Goal: Obtain resource: Obtain resource

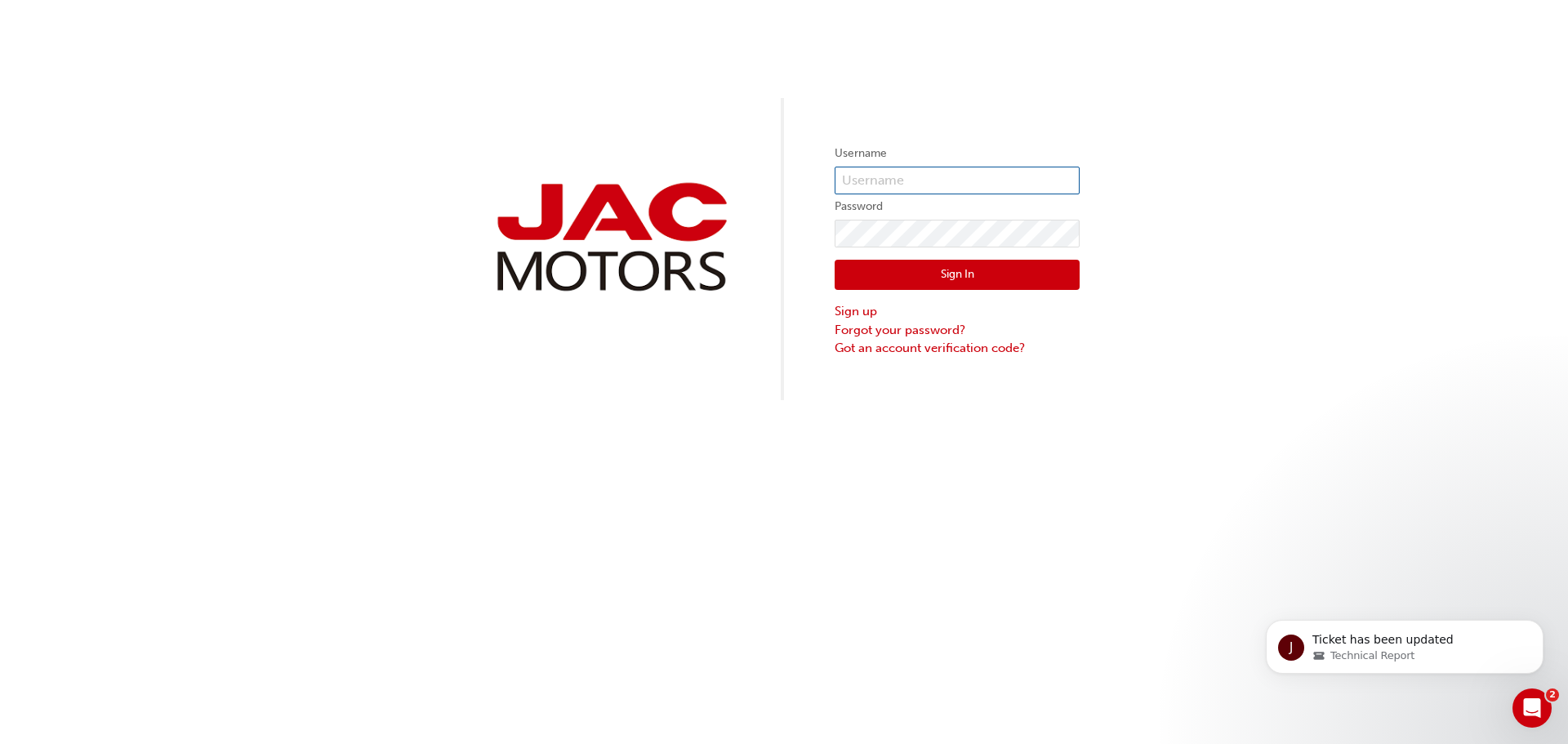
type input "LW571"
click at [929, 285] on button "Sign In" at bounding box center [957, 276] width 245 height 31
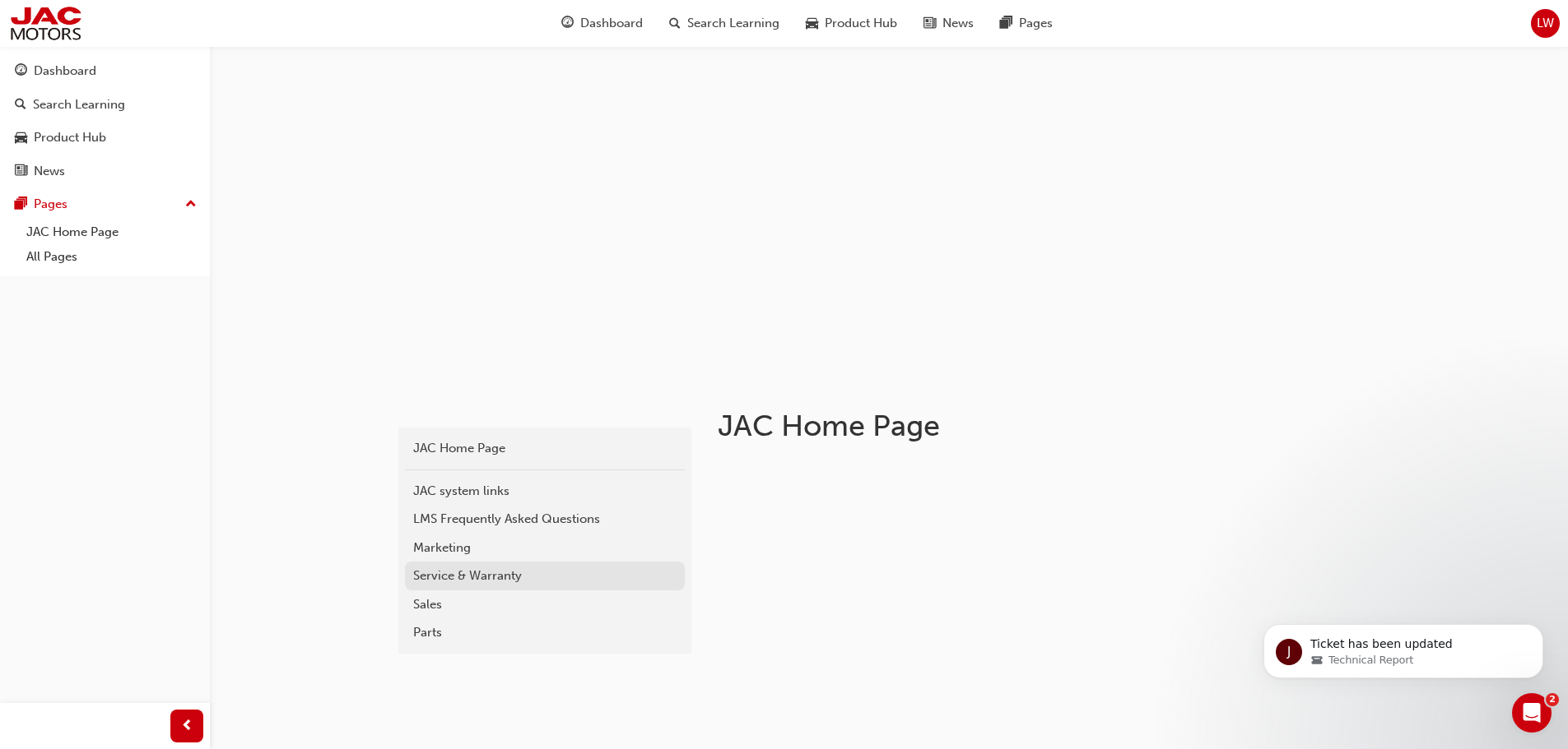
click at [492, 585] on div "Service & Warranty" at bounding box center [545, 576] width 263 height 19
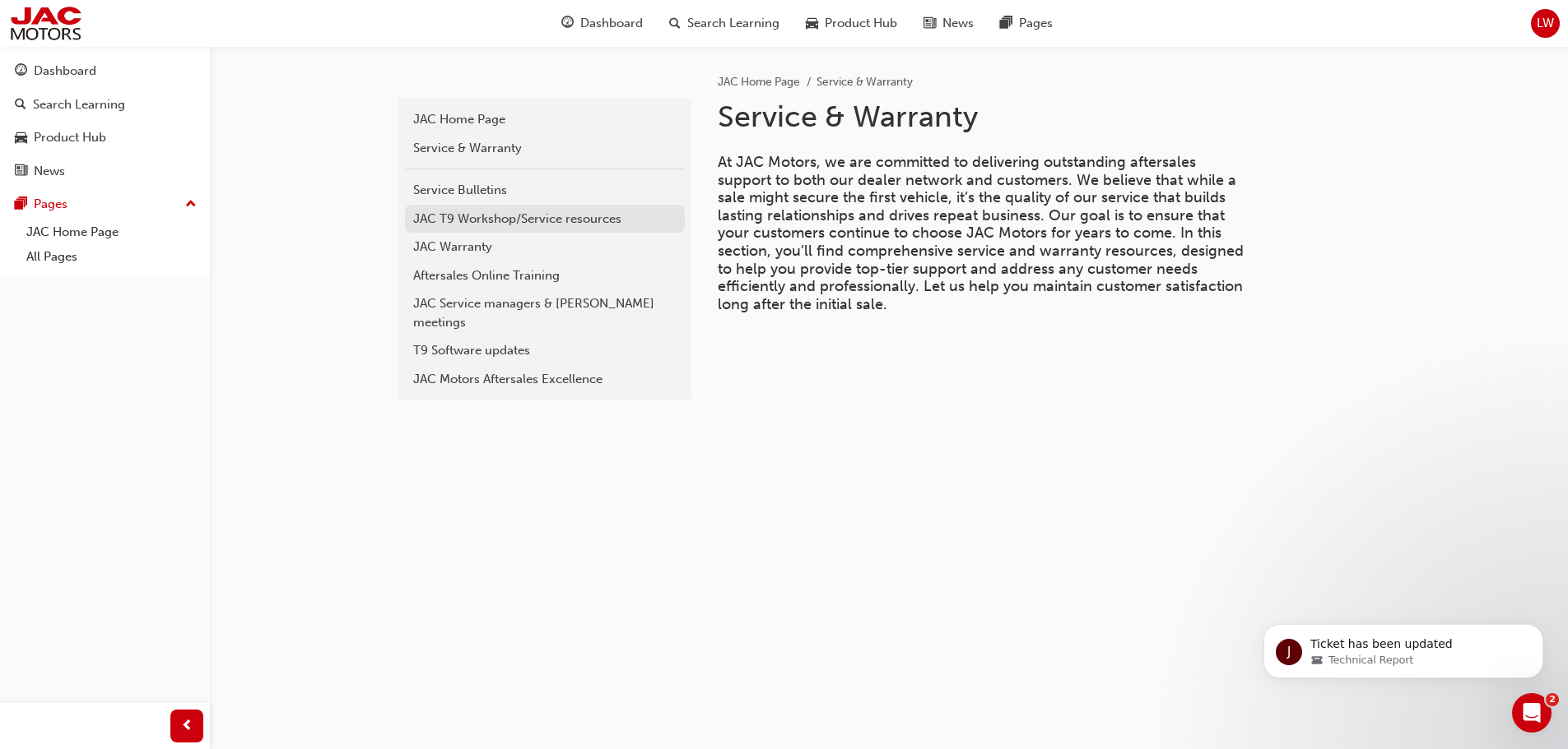
click at [487, 212] on div "JAC T9 Workshop/Service resources" at bounding box center [545, 219] width 263 height 19
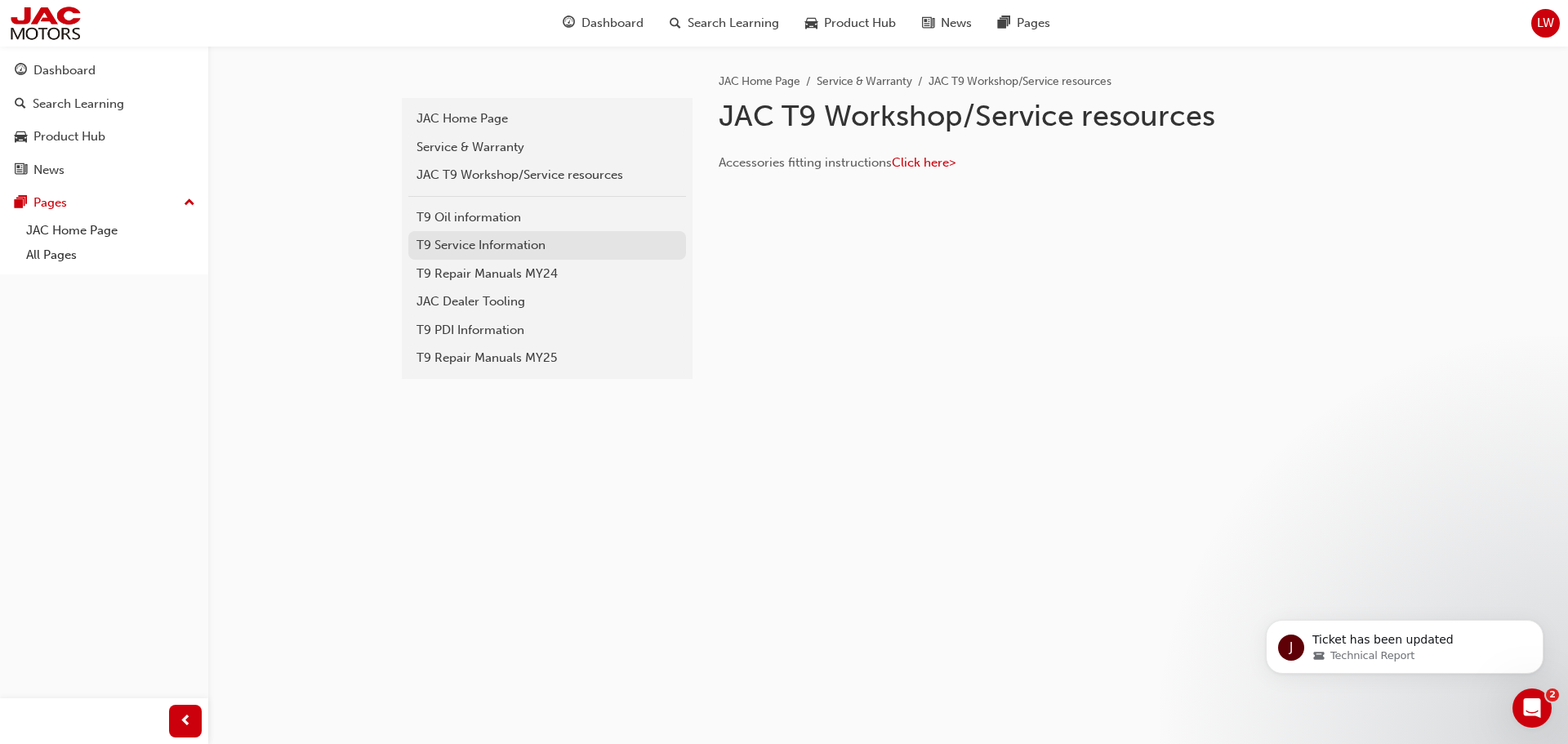
click at [530, 244] on div "T9 Service Information" at bounding box center [547, 245] width 261 height 19
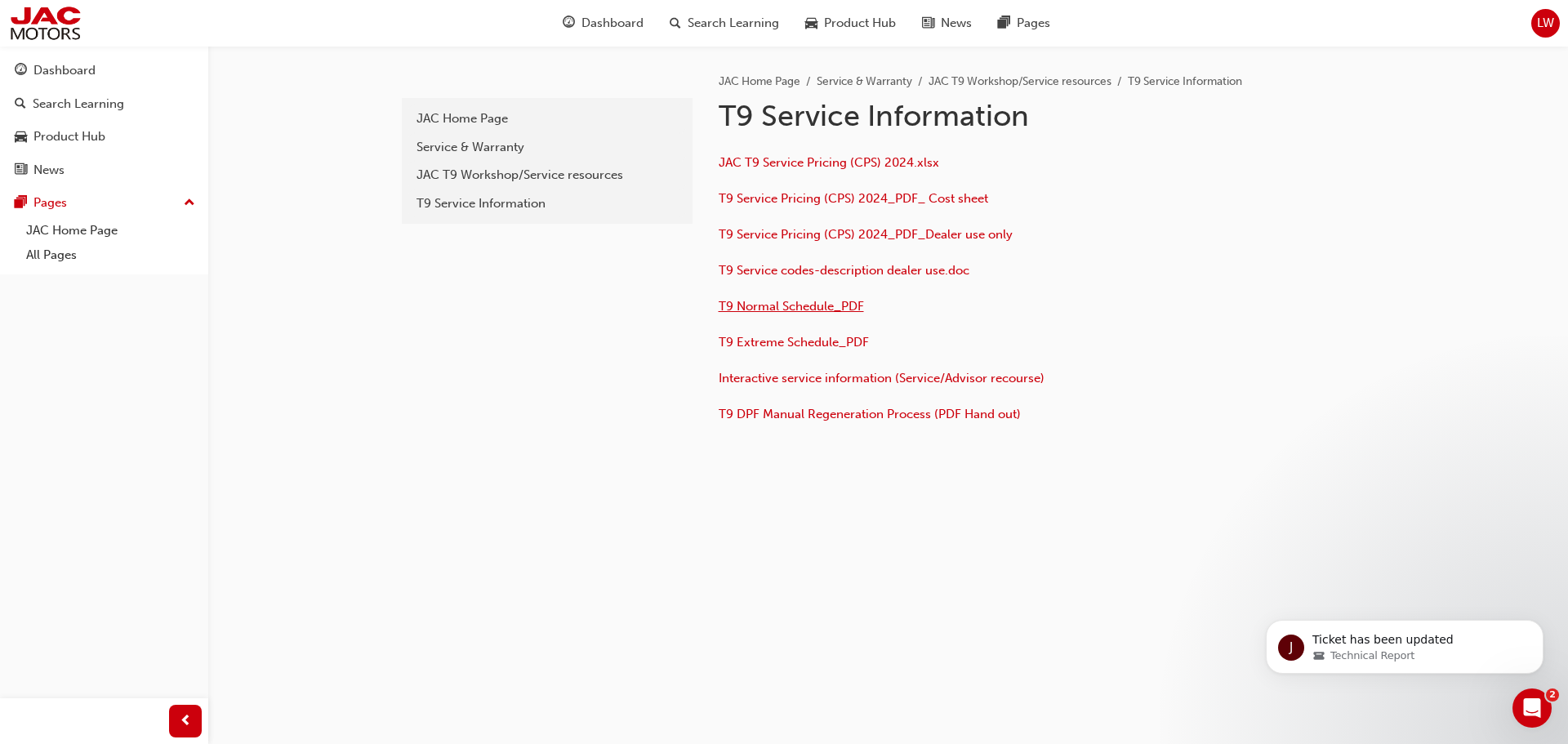
click at [779, 307] on span "T9 Normal Schedule_PDF" at bounding box center [792, 306] width 146 height 15
click at [517, 203] on div "T9 Service Information" at bounding box center [547, 204] width 261 height 19
click at [793, 275] on span "T9 Service codes-description dealer use.doc" at bounding box center [844, 271] width 251 height 15
drag, startPoint x: 1005, startPoint y: 200, endPoint x: 1022, endPoint y: 228, distance: 32.8
click at [1022, 228] on div "JAC T9 Service Pricing (CPS) 2024.xlsx T9 Service Pricing (CPS) 2024_PDF_ Cost …" at bounding box center [985, 290] width 531 height 276
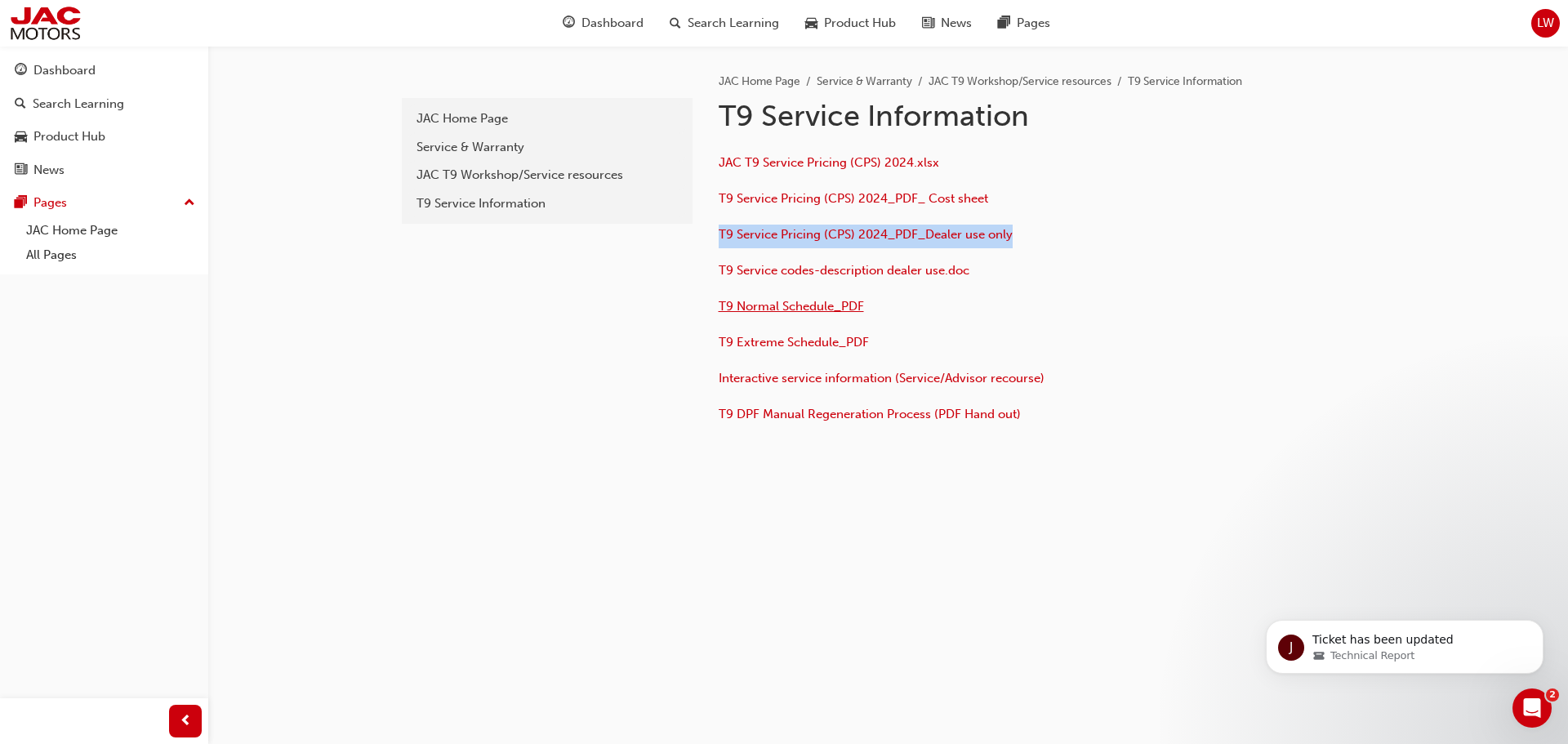
click at [768, 304] on span "T9 Normal Schedule_PDF" at bounding box center [792, 306] width 146 height 15
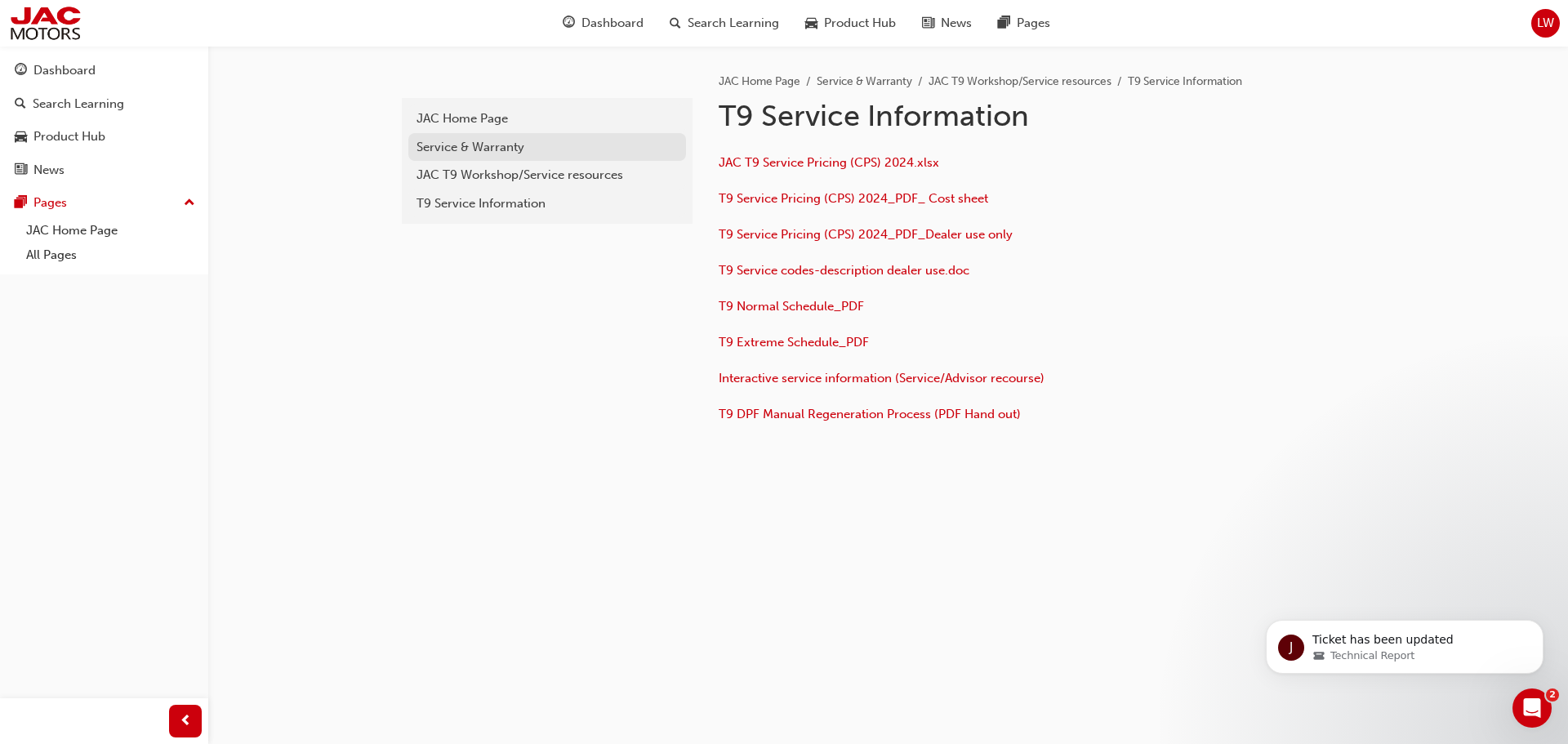
click at [496, 137] on link "Service & Warranty" at bounding box center [548, 147] width 278 height 29
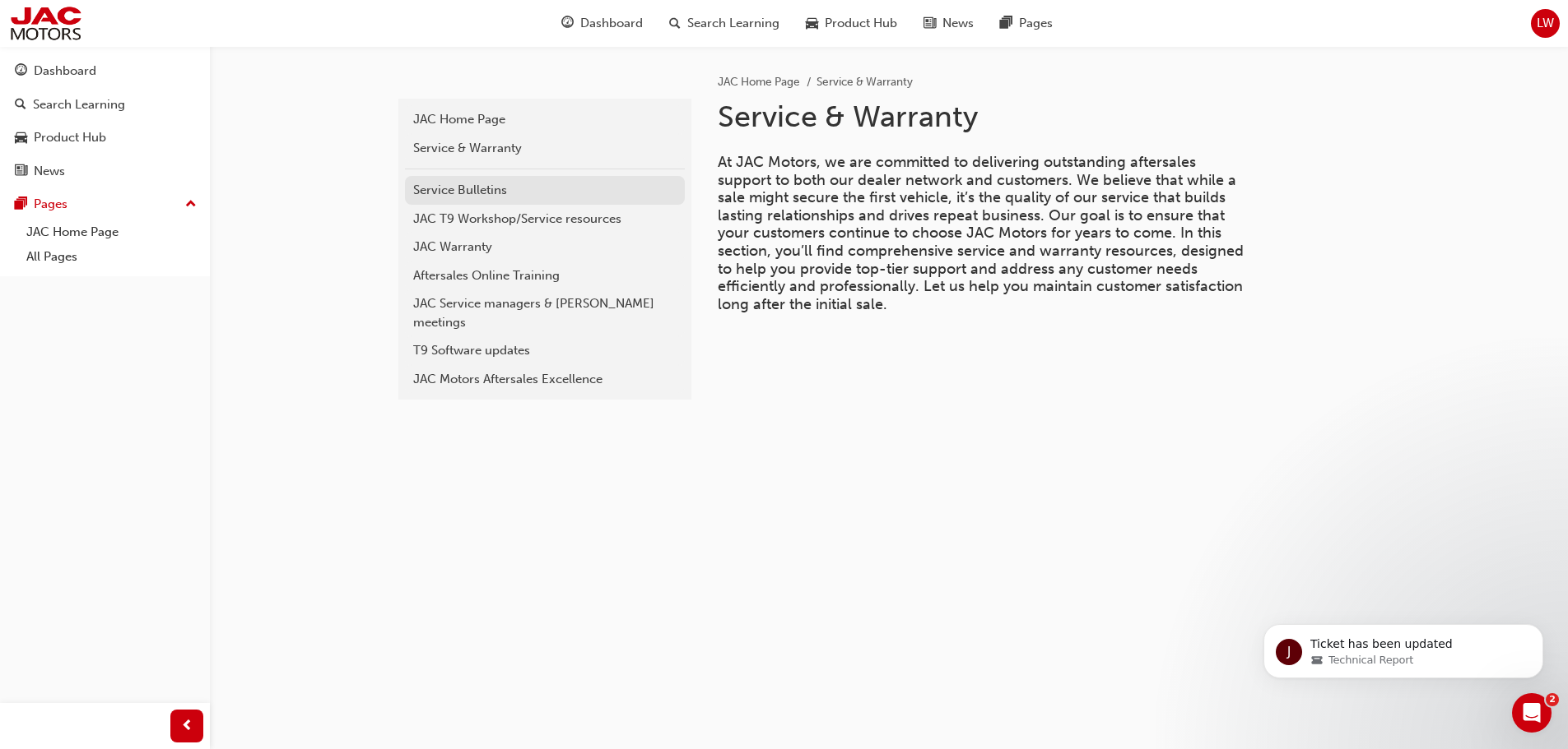
click at [481, 190] on div "Service Bulletins" at bounding box center [545, 190] width 263 height 19
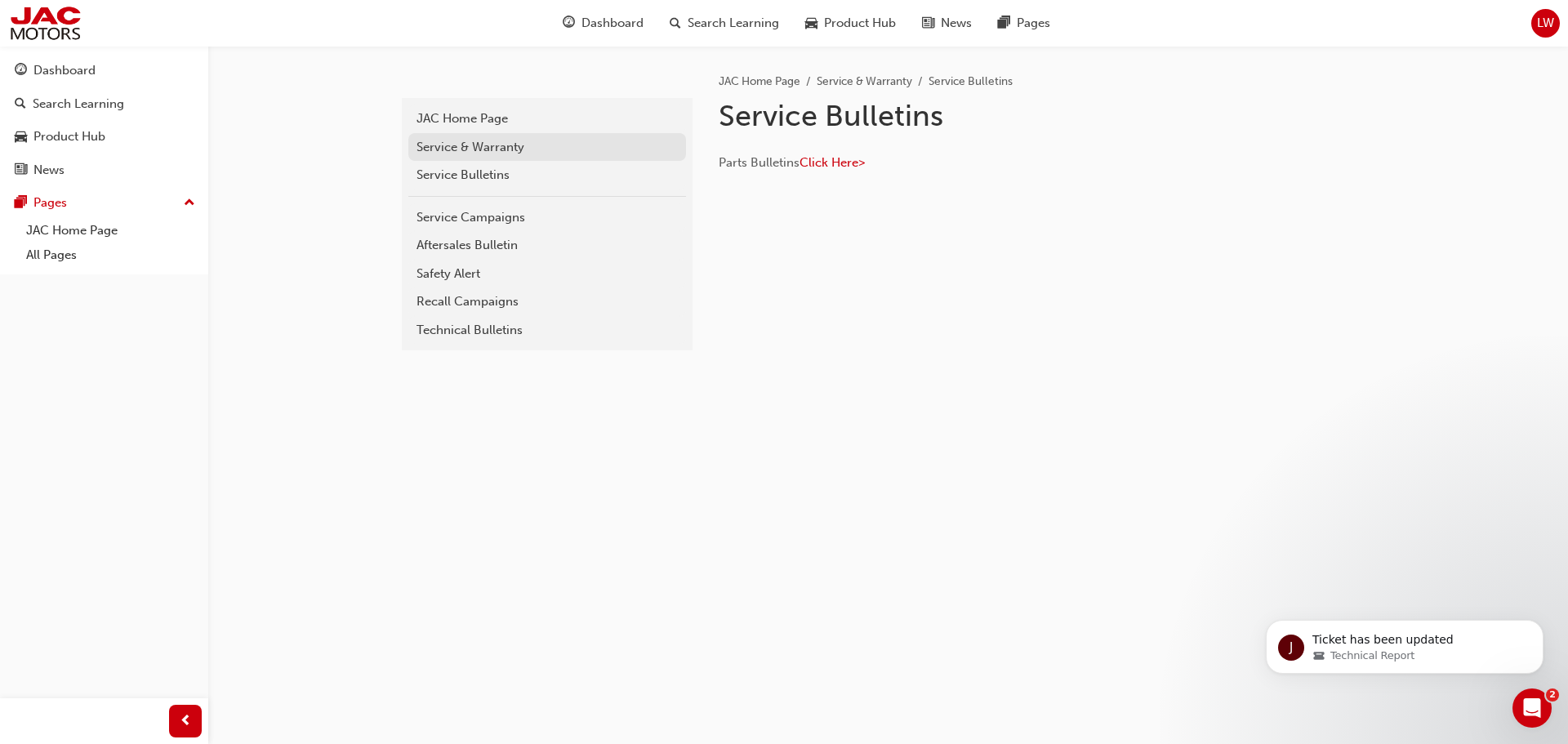
click at [485, 151] on div "Service & Warranty" at bounding box center [547, 147] width 261 height 19
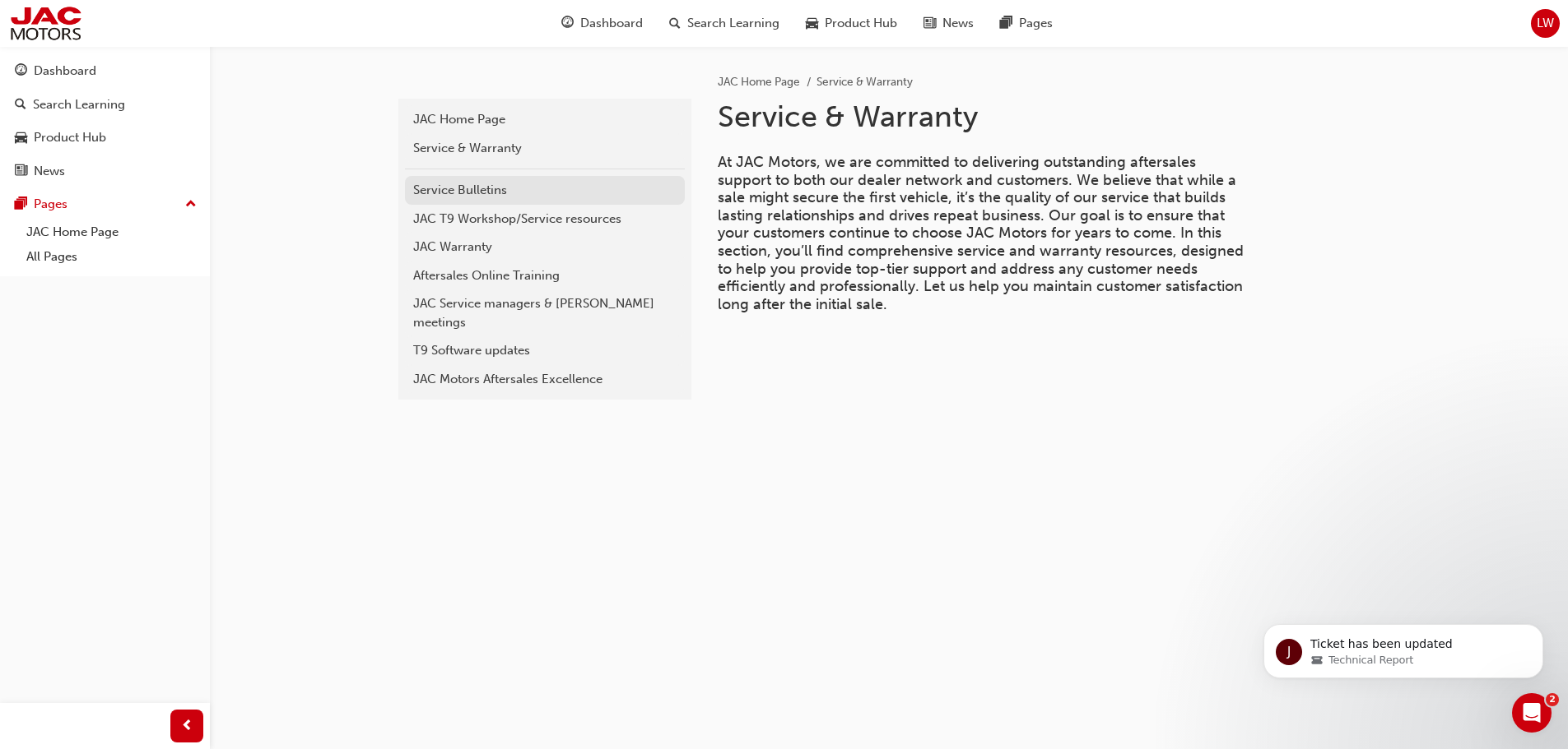
click at [483, 183] on div "Service Bulletins" at bounding box center [545, 190] width 263 height 19
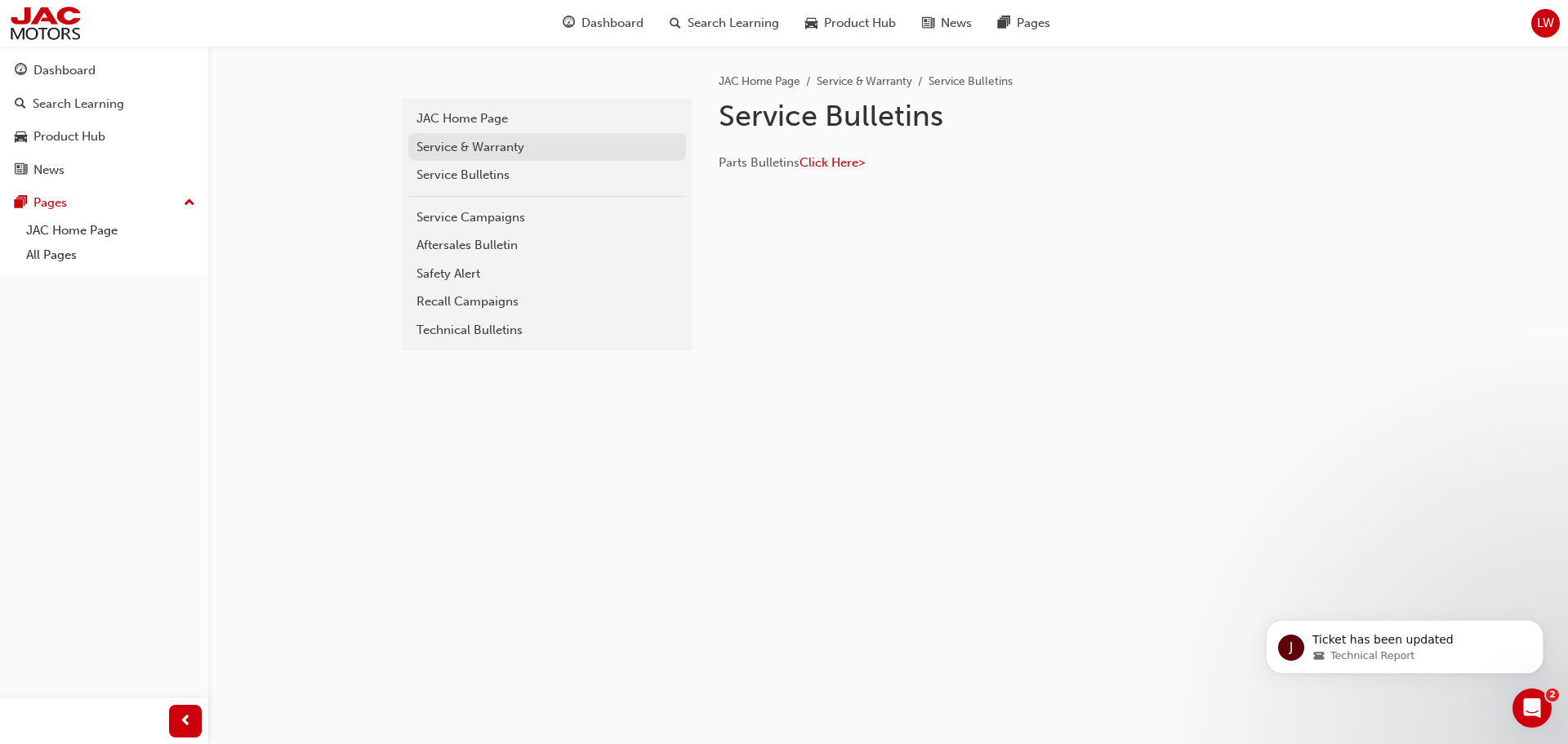
click at [494, 146] on div "Service & Warranty" at bounding box center [547, 147] width 261 height 19
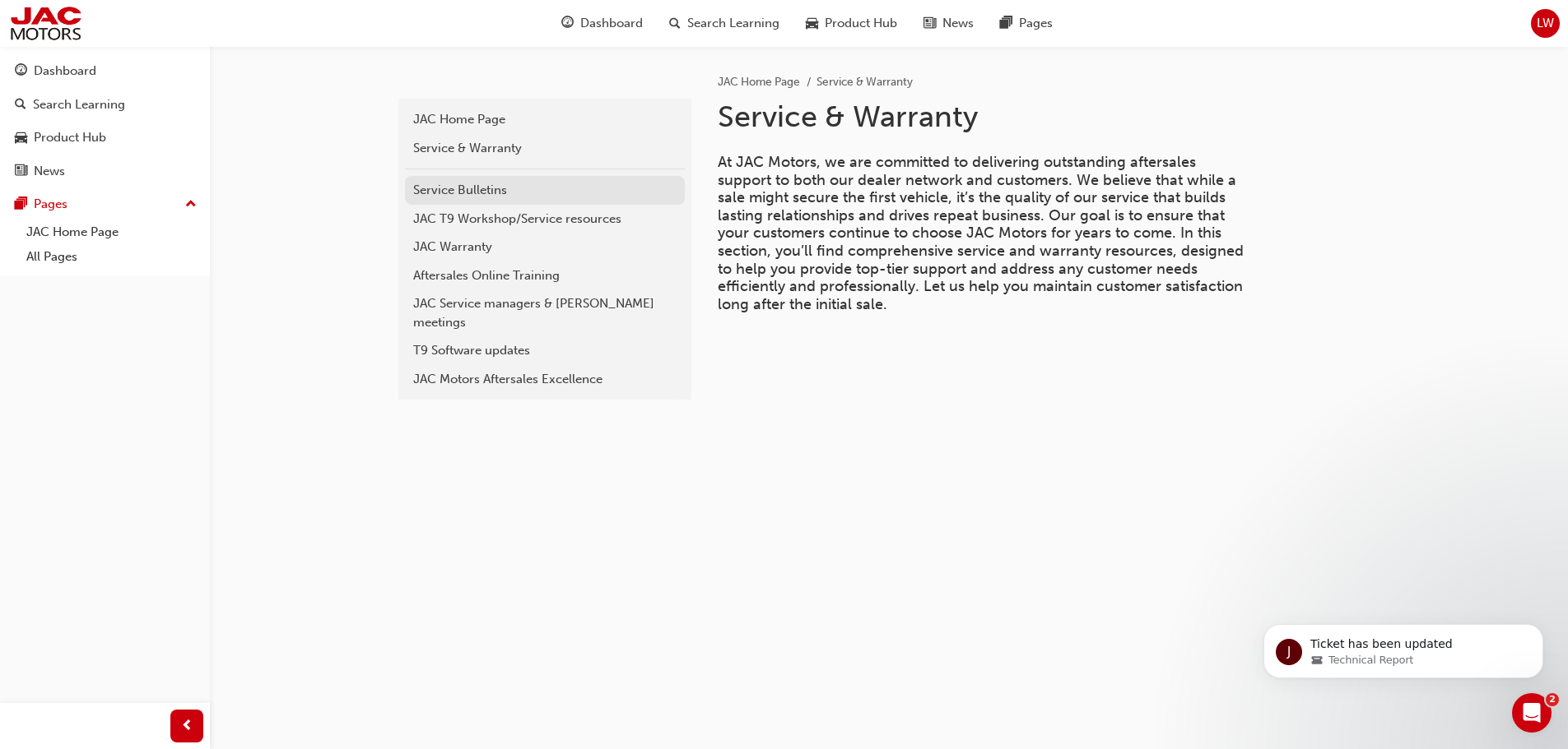
click at [482, 189] on div "Service Bulletins" at bounding box center [545, 190] width 263 height 19
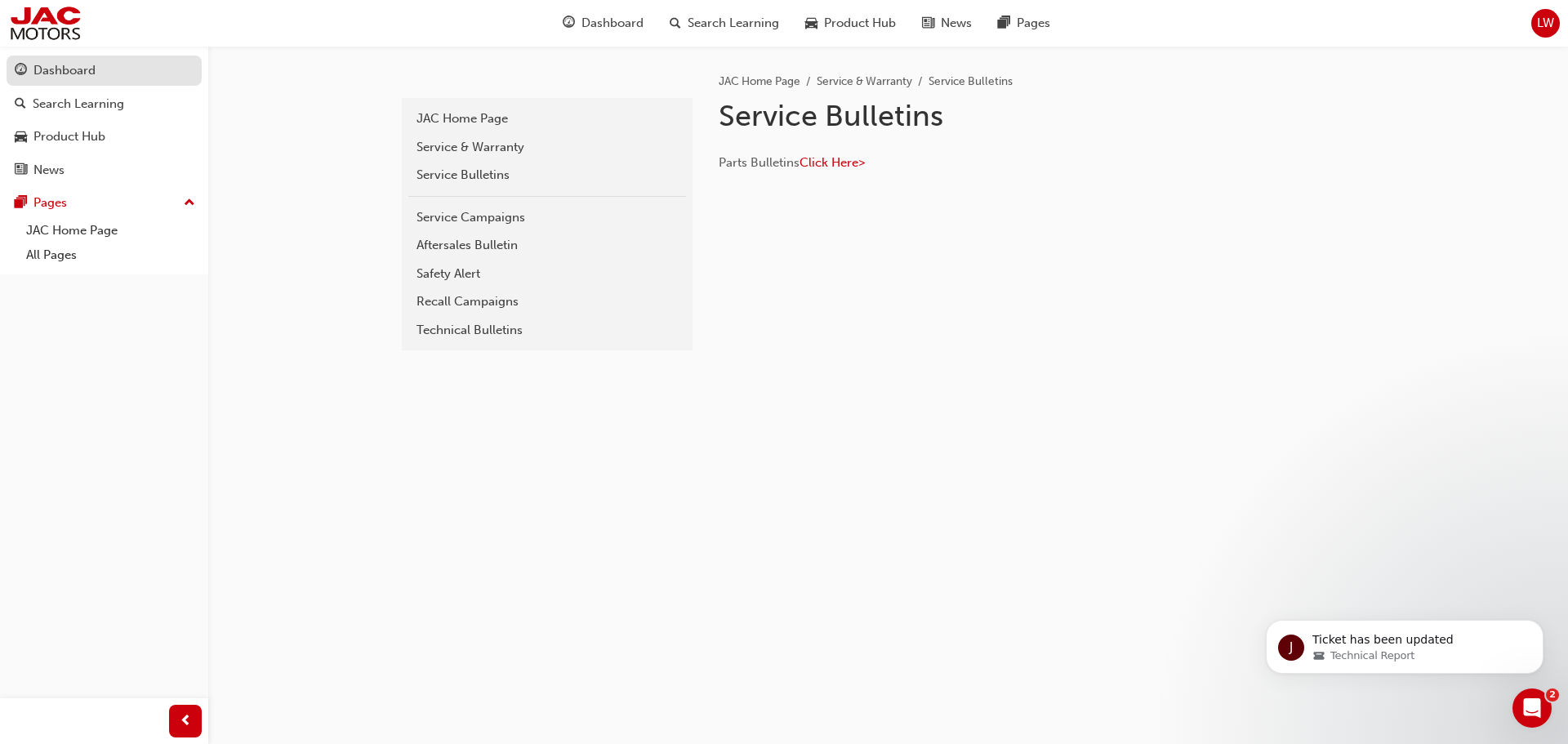
click at [51, 72] on div "Dashboard" at bounding box center [64, 70] width 62 height 19
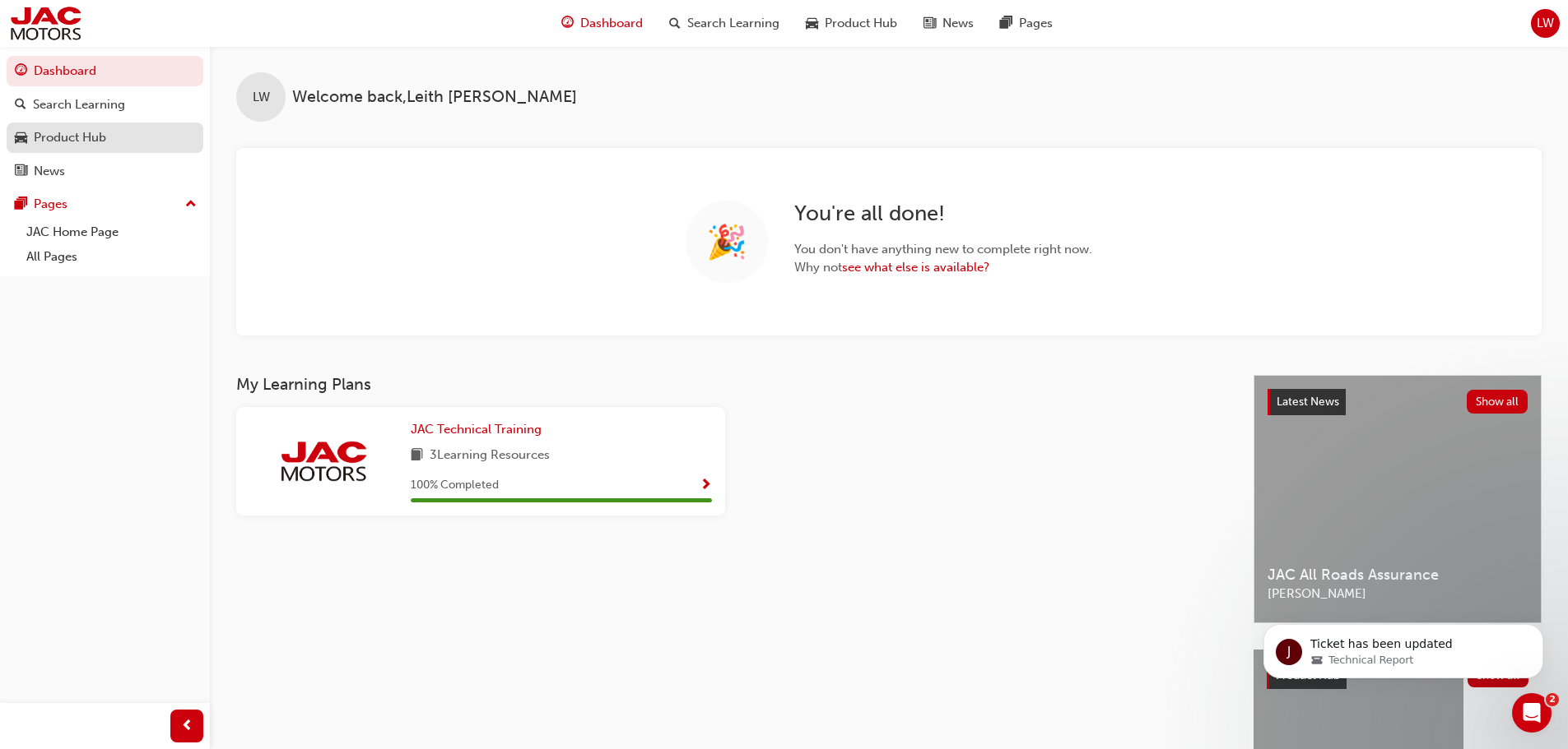
click at [90, 135] on div "Product Hub" at bounding box center [69, 137] width 73 height 19
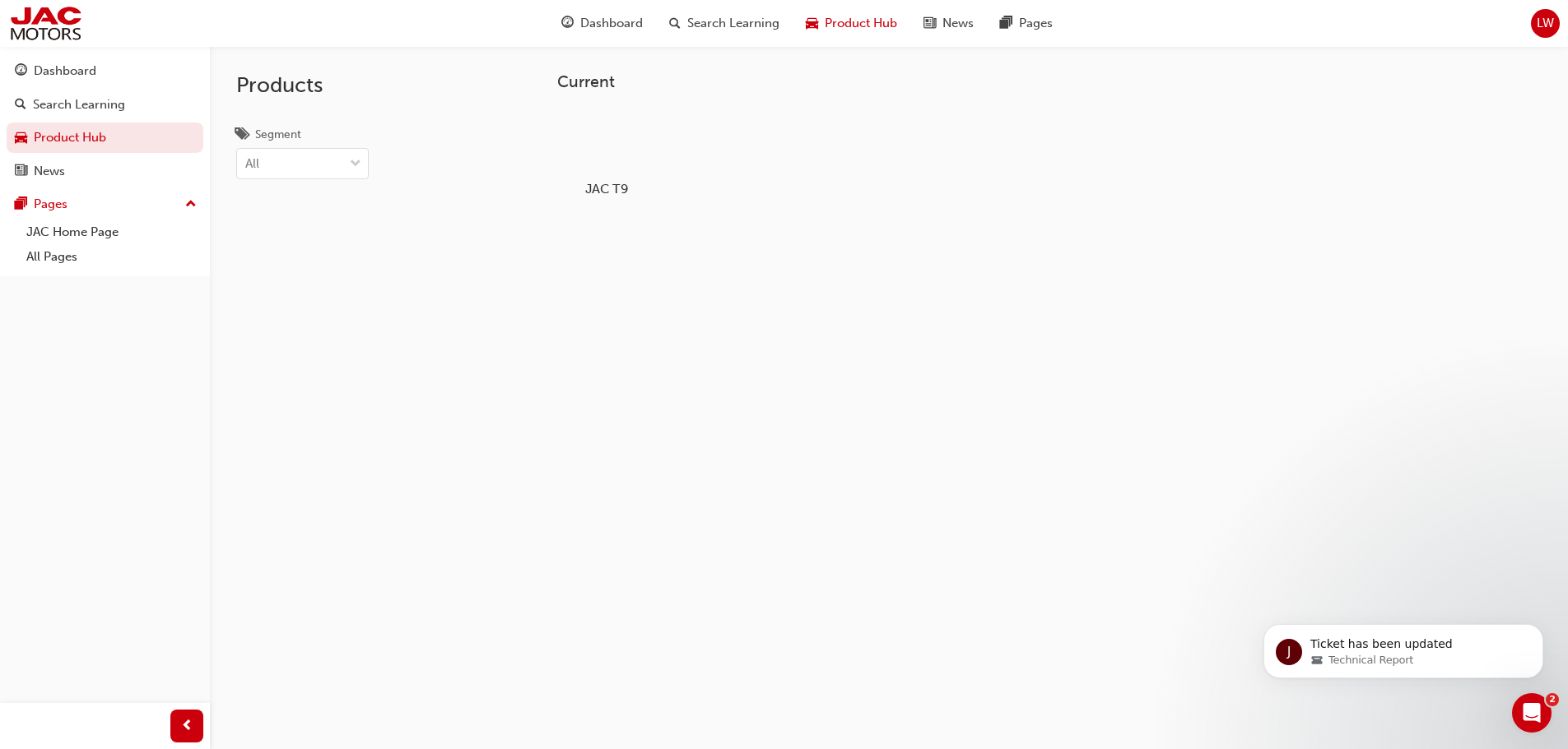
click at [619, 148] on div at bounding box center [606, 141] width 92 height 66
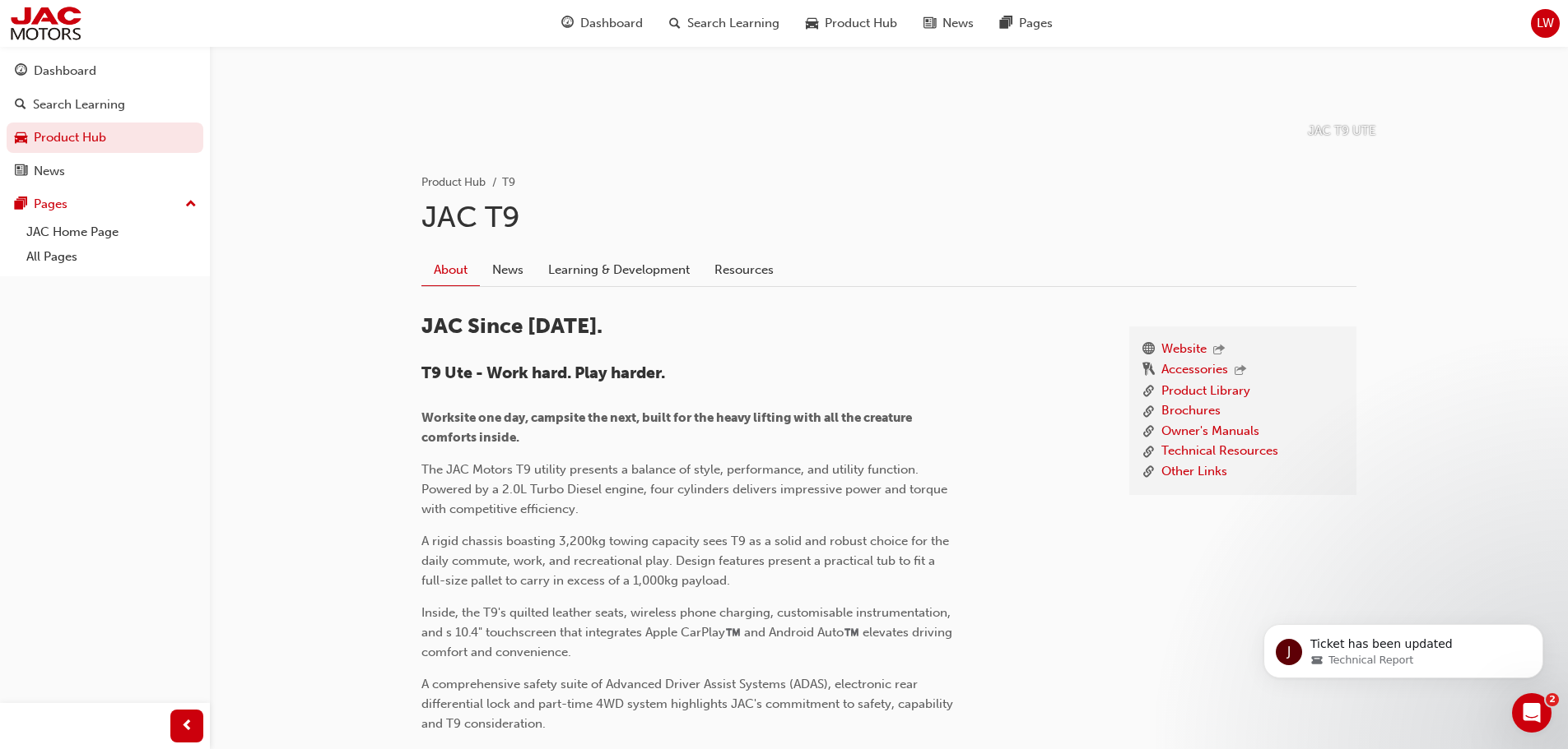
scroll to position [247, 0]
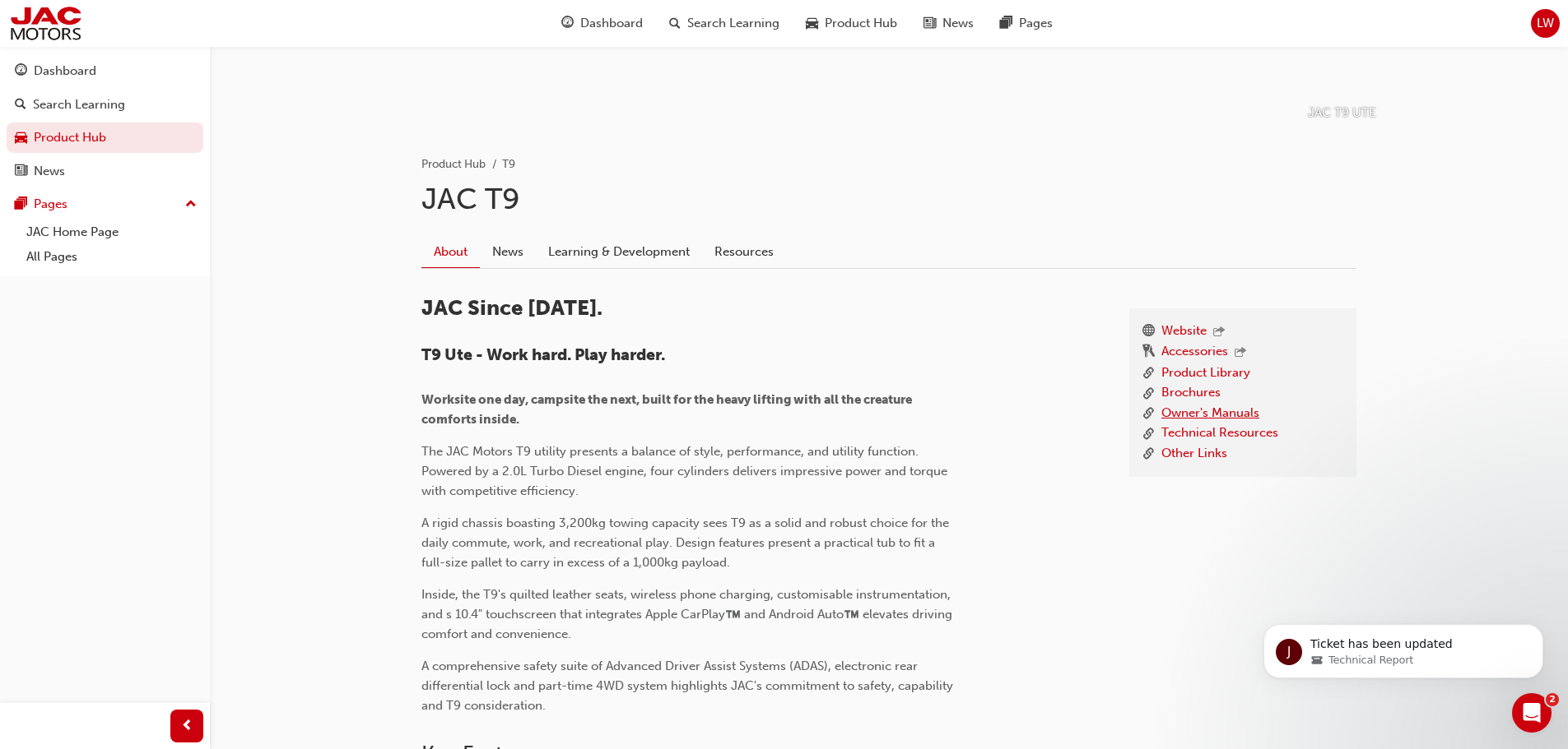
click at [1209, 417] on link "Owner's Manuals" at bounding box center [1210, 414] width 98 height 21
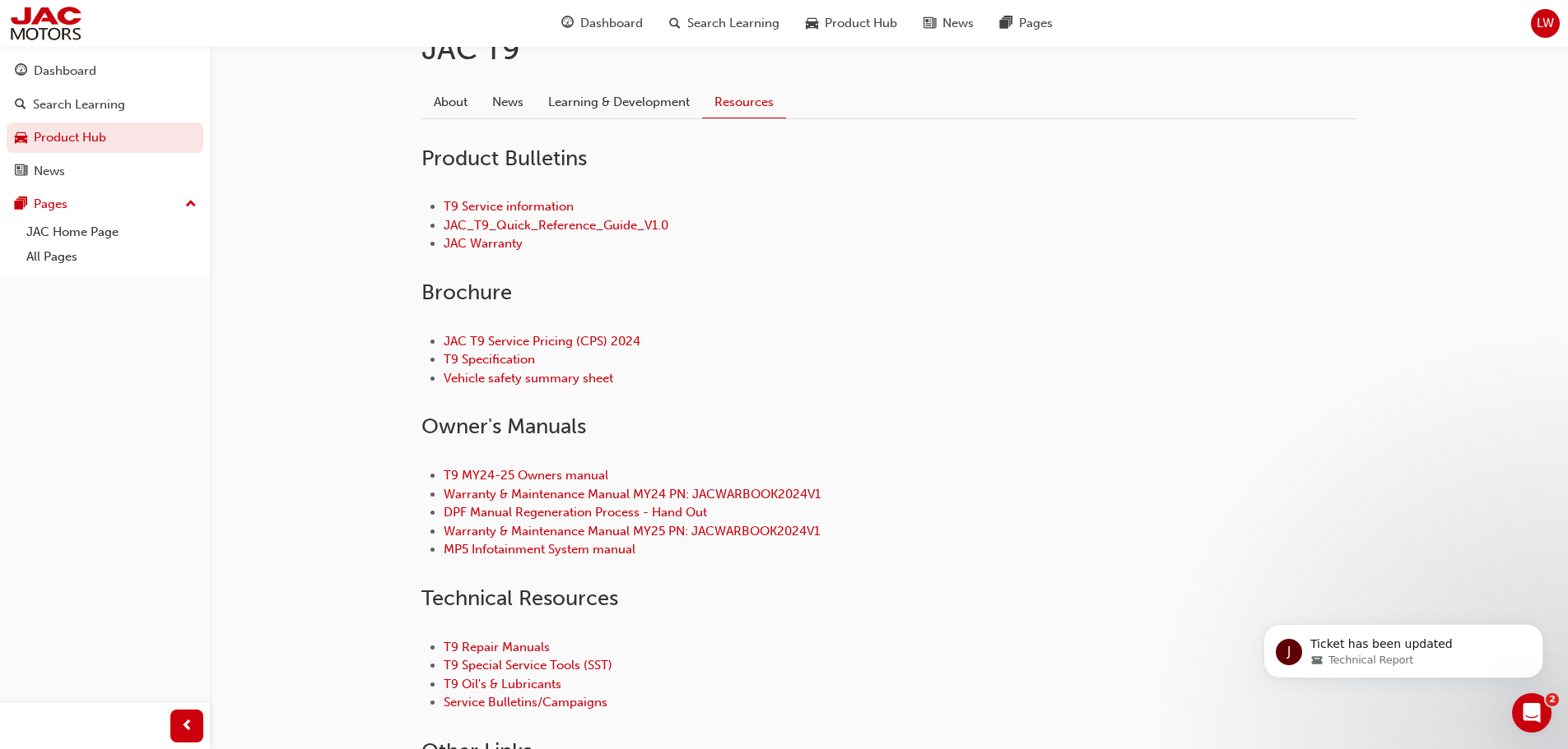
scroll to position [493, 0]
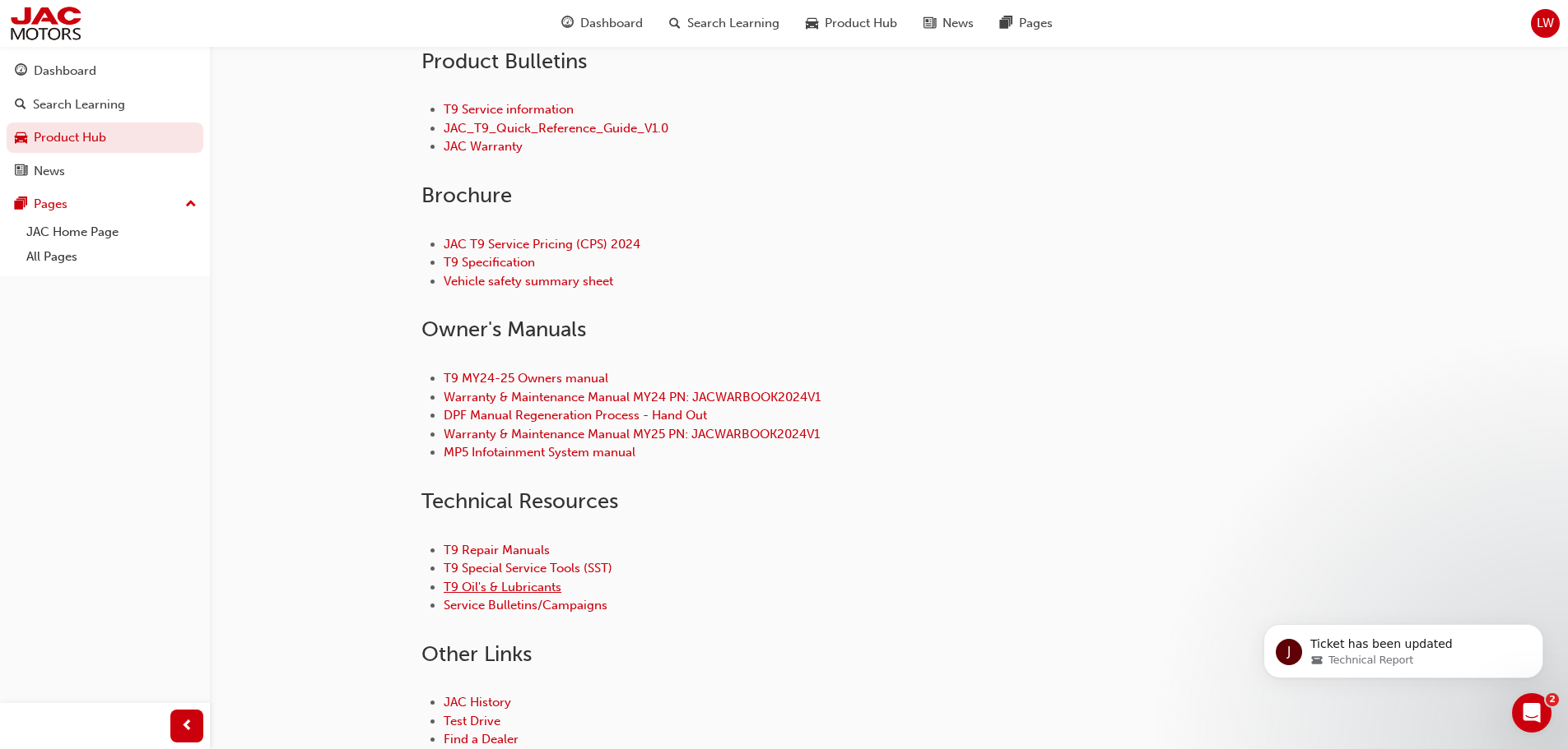
click at [504, 588] on link "T9 Oil's & Lubricants" at bounding box center [502, 587] width 118 height 15
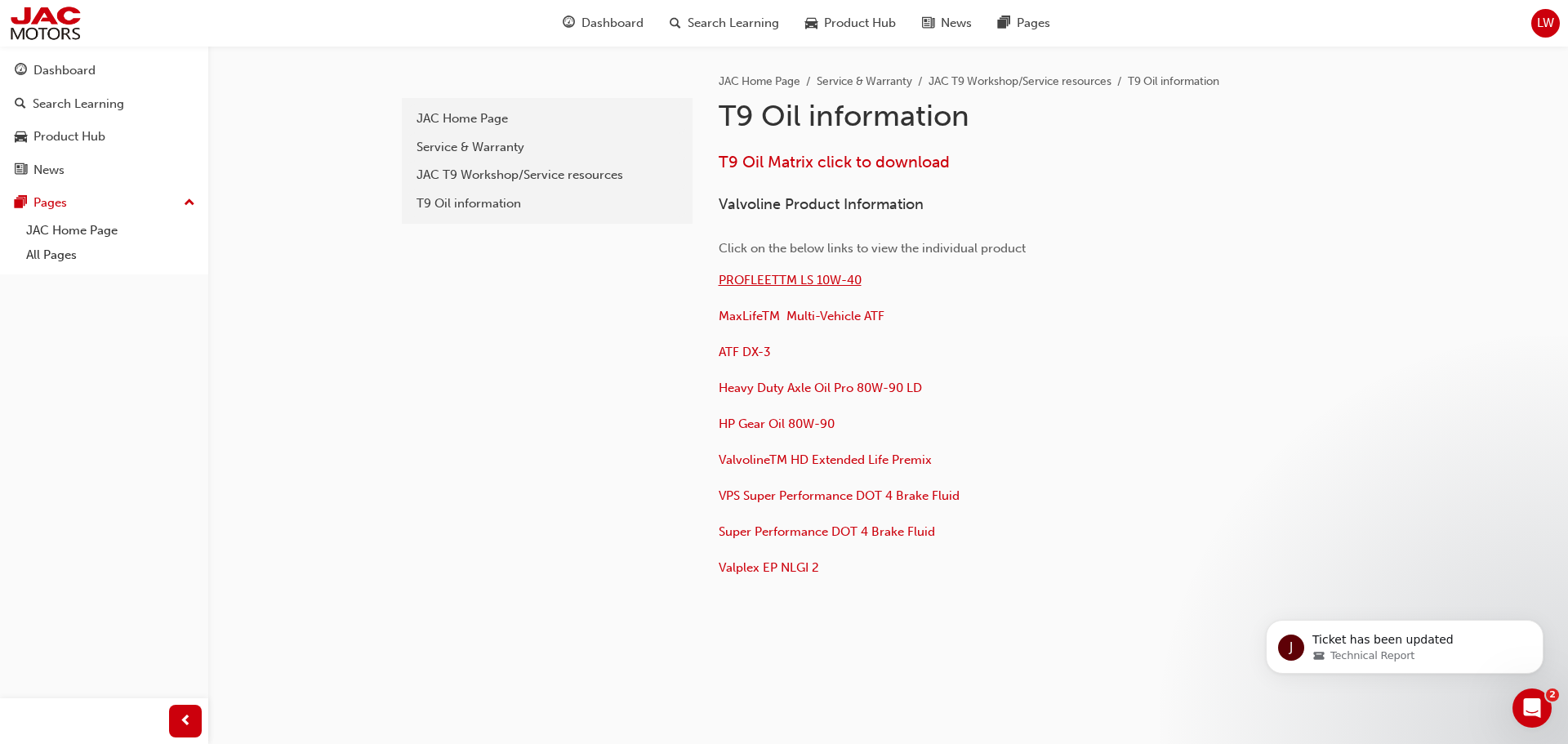
click at [809, 281] on span "PROFLEETTM LS 10W-40" at bounding box center [790, 281] width 143 height 15
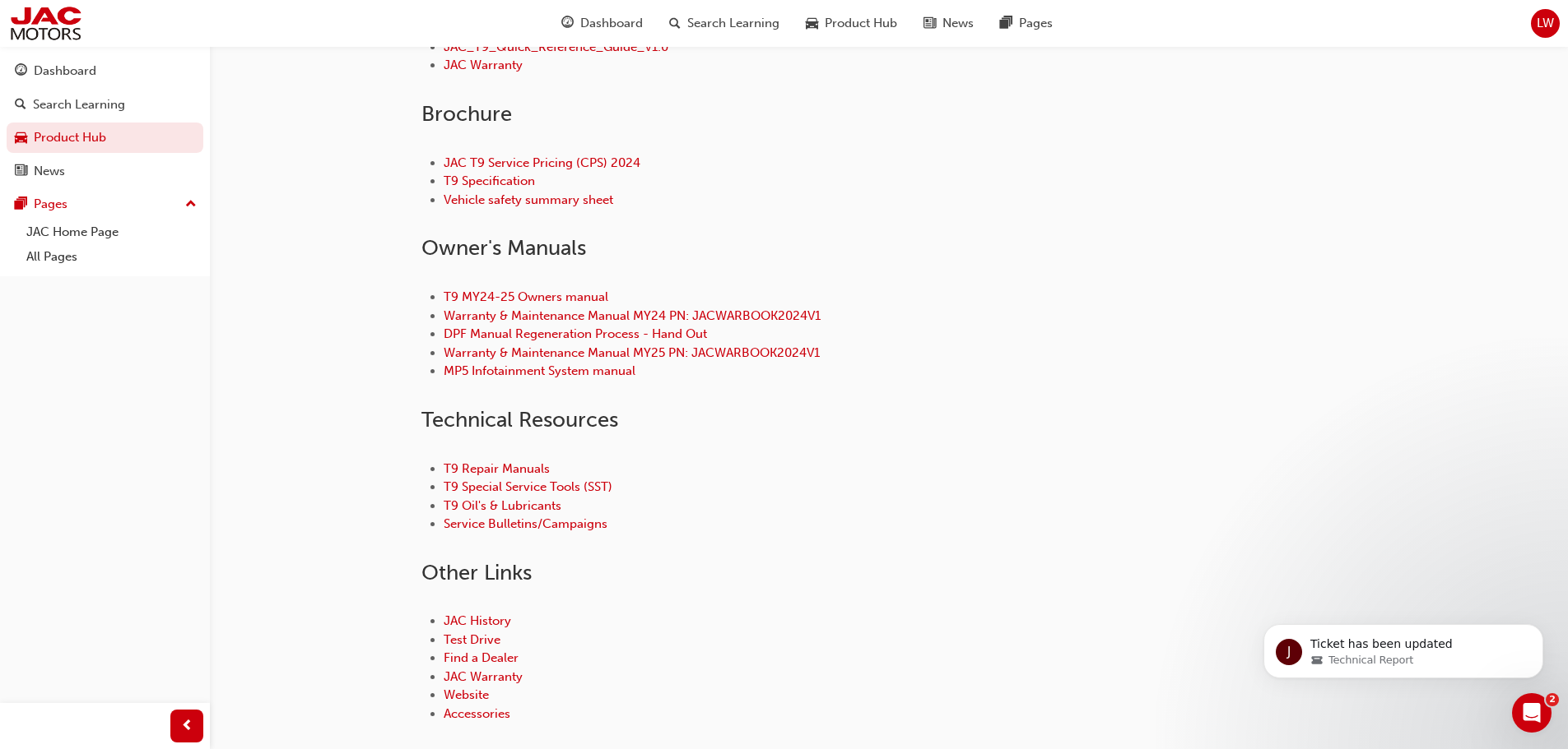
scroll to position [576, 0]
click at [572, 295] on link "T9 MY24-25 Owners manual" at bounding box center [525, 297] width 164 height 15
